Goal: Task Accomplishment & Management: Complete application form

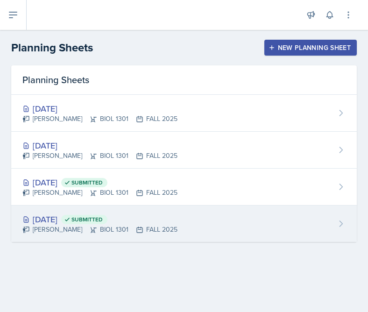
click at [57, 218] on div "[DATE] Submitted" at bounding box center [99, 219] width 155 height 13
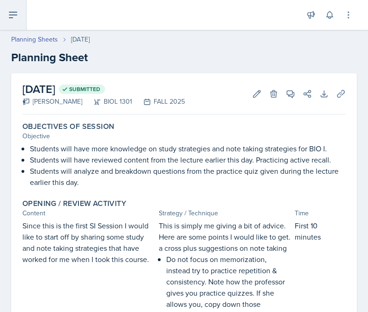
click at [16, 16] on icon at bounding box center [12, 14] width 11 height 11
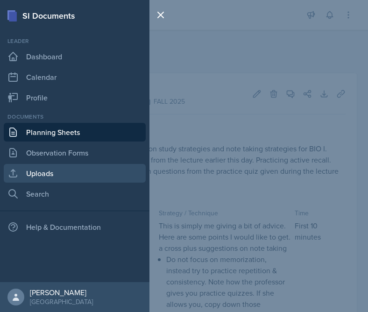
click at [53, 172] on link "Uploads" at bounding box center [75, 173] width 142 height 19
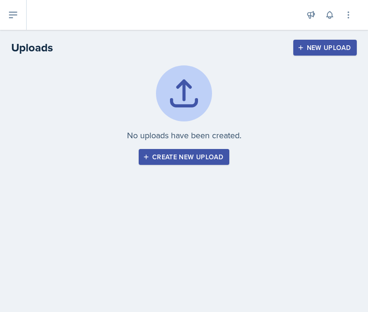
click at [212, 156] on div "Create new upload" at bounding box center [184, 156] width 78 height 7
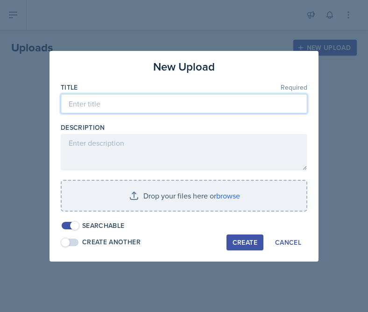
click at [240, 106] on input at bounding box center [184, 104] width 246 height 20
type input "mod 1 reading quiz 1"
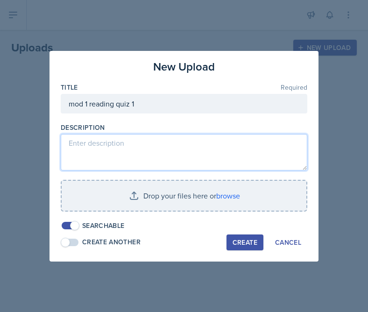
click at [217, 153] on textarea at bounding box center [184, 152] width 246 height 36
click at [138, 144] on textarea "practice quiz from firs 12 min of class" at bounding box center [184, 152] width 246 height 36
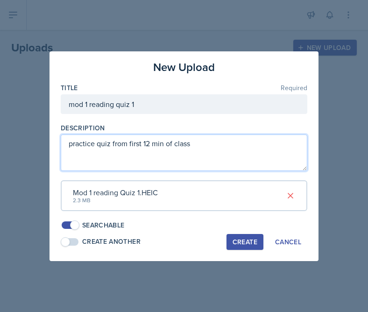
type textarea "practice quiz from first 12 min of class"
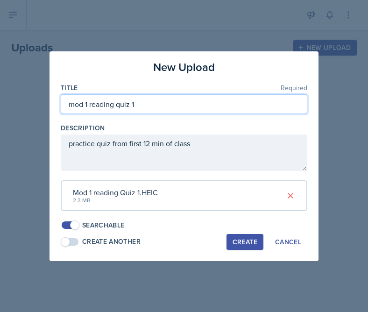
click at [169, 104] on input "mod 1 reading quiz 1" at bounding box center [184, 104] width 246 height 20
type input "mod 1 reading quiz 1 pg 1"
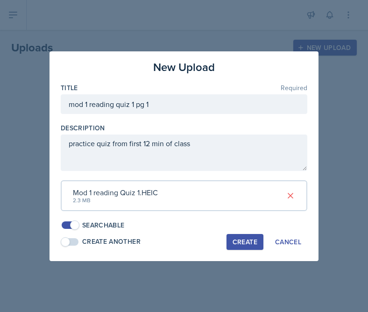
click at [244, 239] on div "Create" at bounding box center [244, 241] width 25 height 7
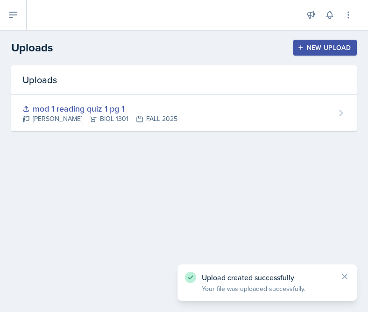
click at [322, 47] on div "New Upload" at bounding box center [325, 47] width 52 height 7
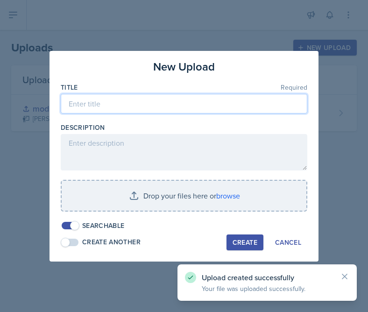
click at [219, 109] on input at bounding box center [184, 104] width 246 height 20
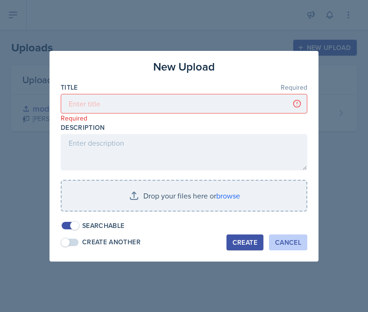
click at [287, 244] on div "Cancel" at bounding box center [288, 241] width 26 height 7
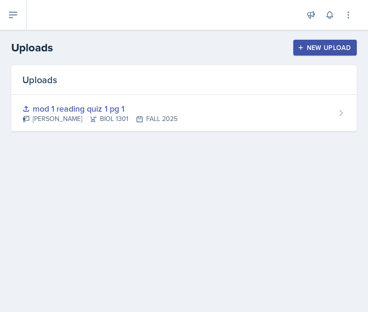
click at [329, 48] on div "New Upload" at bounding box center [325, 47] width 52 height 7
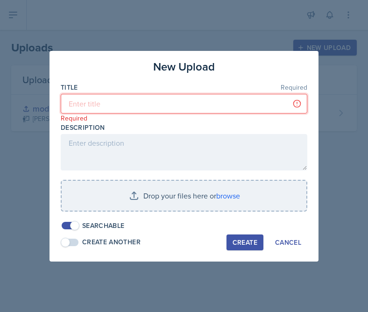
click at [231, 97] on input at bounding box center [184, 104] width 246 height 20
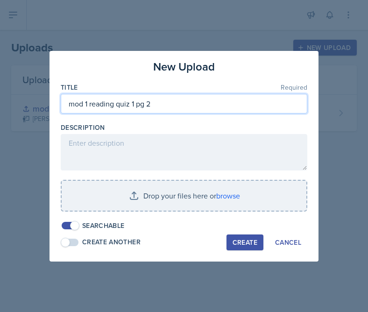
type input "mod 1 reading quiz 1 pg 2"
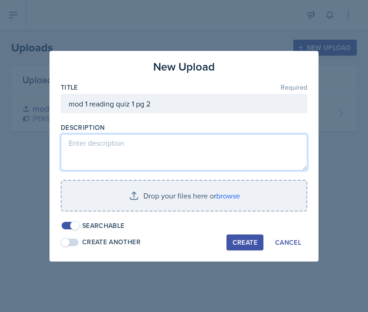
click at [211, 140] on textarea at bounding box center [184, 152] width 246 height 36
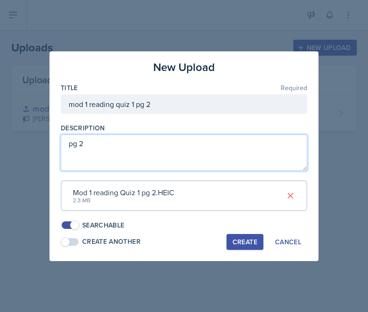
type textarea "pg 2"
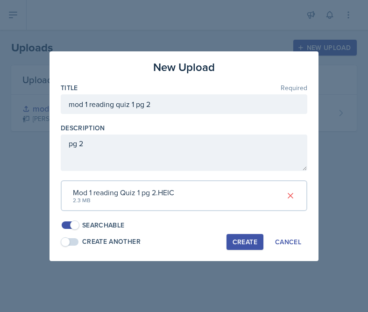
click at [241, 247] on button "Create" at bounding box center [244, 242] width 37 height 16
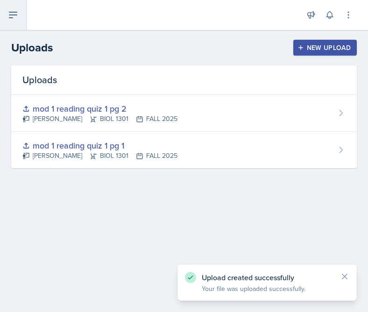
click at [18, 21] on button at bounding box center [13, 15] width 27 height 30
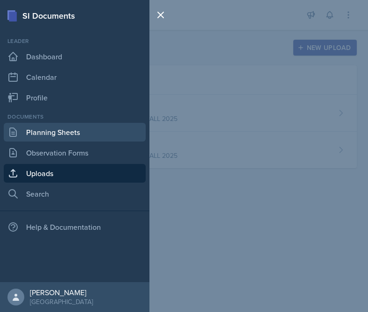
click at [73, 128] on link "Planning Sheets" at bounding box center [75, 132] width 142 height 19
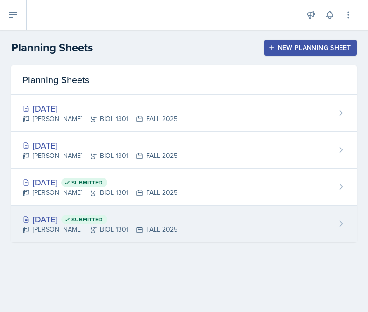
click at [61, 218] on div "[DATE] Submitted" at bounding box center [99, 219] width 155 height 13
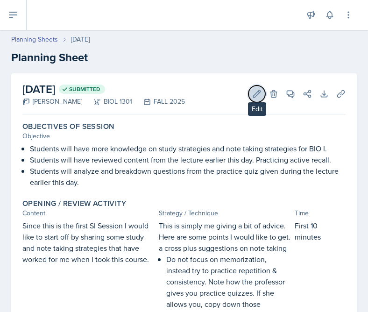
click at [257, 97] on icon at bounding box center [256, 93] width 9 height 9
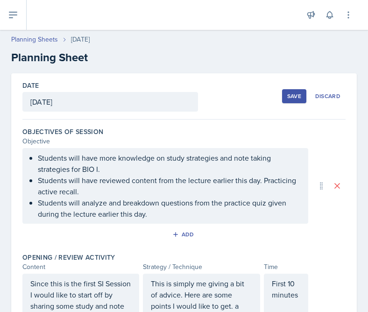
click at [290, 98] on div "Save" at bounding box center [294, 95] width 14 height 7
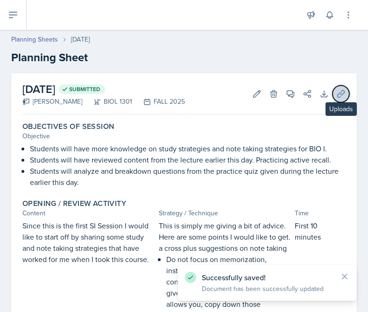
click at [338, 93] on icon at bounding box center [340, 93] width 7 height 7
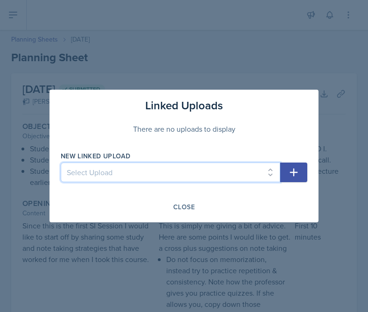
click at [233, 172] on select "Select Upload mod 1 reading quiz 1 pg 1 mod 1 reading quiz 1 pg 2" at bounding box center [170, 172] width 219 height 20
select select "385f2c87-c460-4682-b8c4-039e68acdd55"
click at [61, 162] on select "Select Upload mod 1 reading quiz 1 pg 1 mod 1 reading quiz 1 pg 2" at bounding box center [170, 172] width 219 height 20
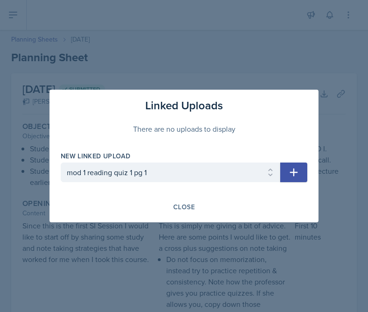
click at [292, 172] on icon "button" at bounding box center [294, 172] width 8 height 8
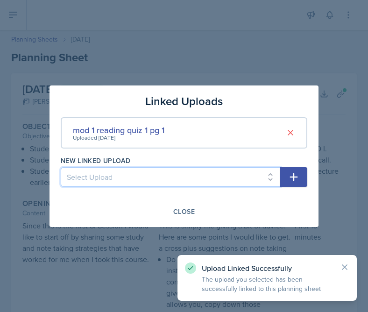
click at [265, 175] on select "Select Upload mod 1 reading quiz 1 pg 2" at bounding box center [170, 177] width 219 height 20
select select "74f97f62-3d9d-49b6-a898-59b57255e306"
click at [61, 167] on select "Select Upload mod 1 reading quiz 1 pg 2" at bounding box center [170, 177] width 219 height 20
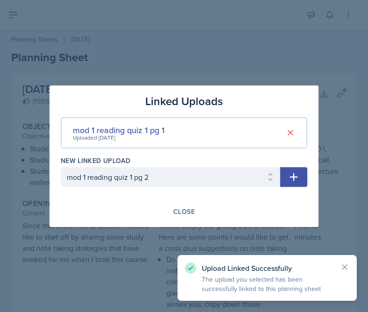
click at [291, 175] on icon "button" at bounding box center [293, 176] width 11 height 11
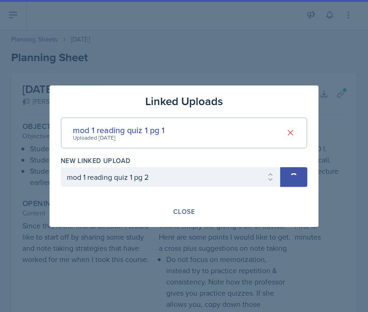
select select
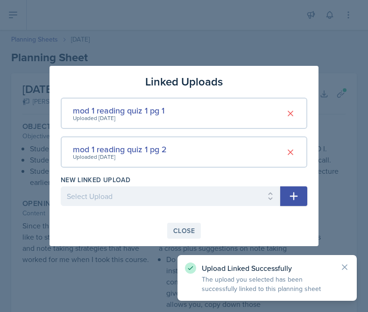
click at [185, 233] on div "Close" at bounding box center [183, 230] width 21 height 7
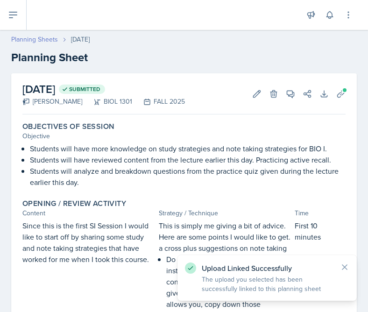
click at [46, 41] on link "Planning Sheets" at bounding box center [34, 40] width 47 height 10
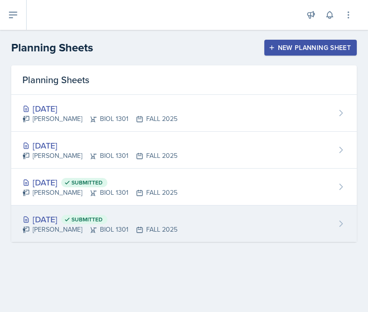
click at [161, 221] on div "[DATE] Submitted" at bounding box center [99, 219] width 155 height 13
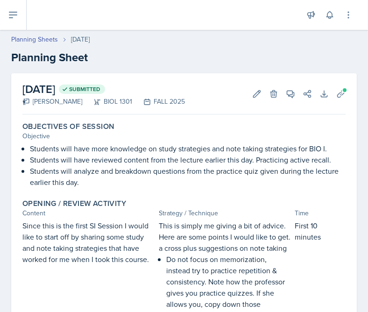
click at [340, 84] on div "[DATE] Submitted [PERSON_NAME] BIOL 1301 FALL 2025 Edit Delete View Comments Co…" at bounding box center [183, 93] width 323 height 41
click at [342, 91] on span at bounding box center [345, 90] width 6 height 6
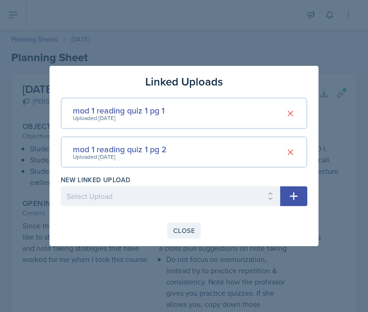
click at [179, 232] on div "Close" at bounding box center [183, 230] width 21 height 7
